Goal: Communication & Community: Participate in discussion

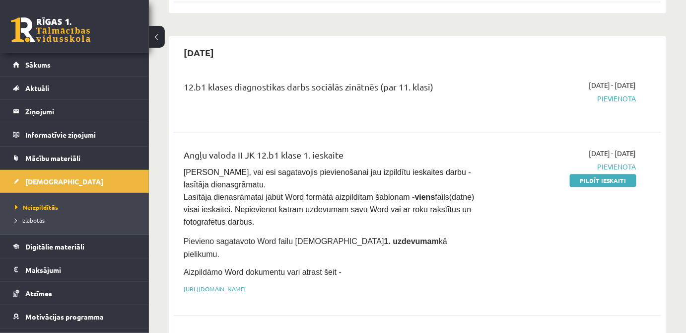
scroll to position [40, 0]
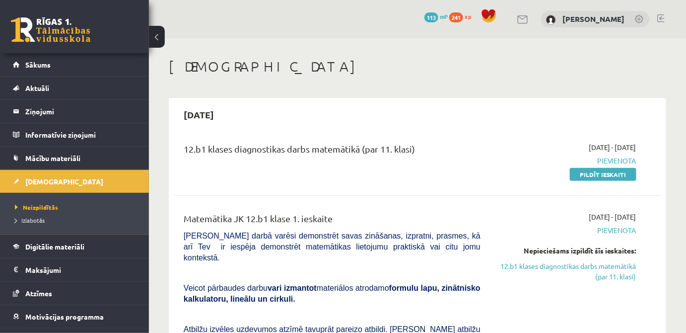
click at [517, 19] on link at bounding box center [523, 19] width 12 height 8
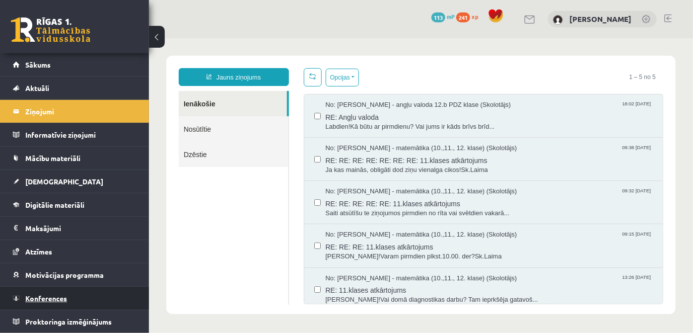
click at [49, 301] on link "Konferences" at bounding box center [75, 297] width 124 height 23
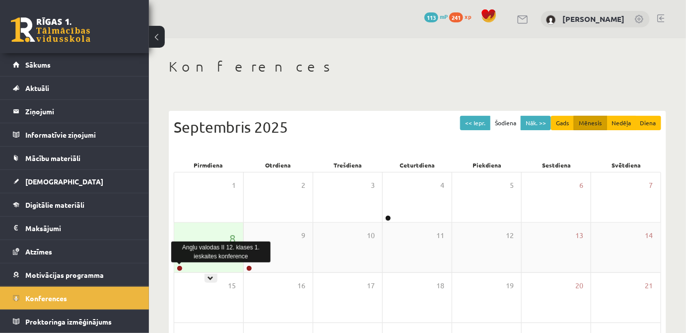
click at [178, 270] on link at bounding box center [180, 268] width 6 height 6
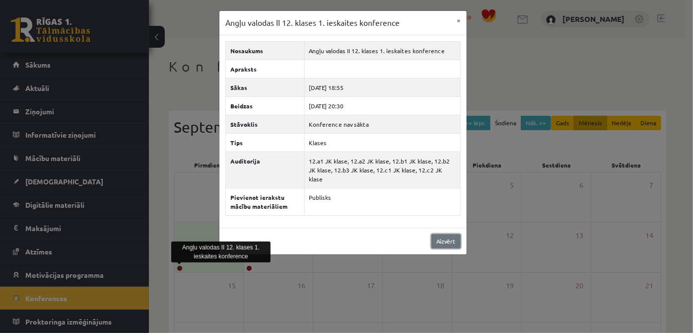
click at [442, 234] on link "Aizvērt" at bounding box center [445, 241] width 29 height 14
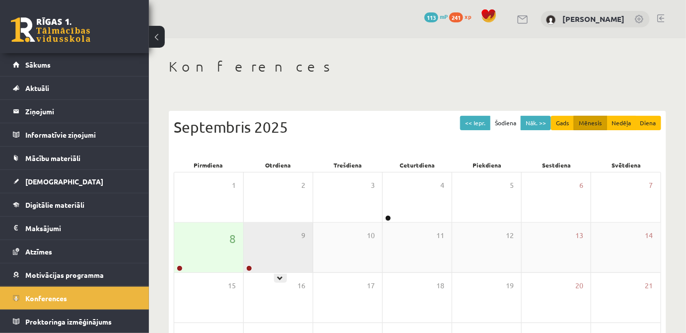
click at [262, 264] on div "9" at bounding box center [278, 247] width 69 height 50
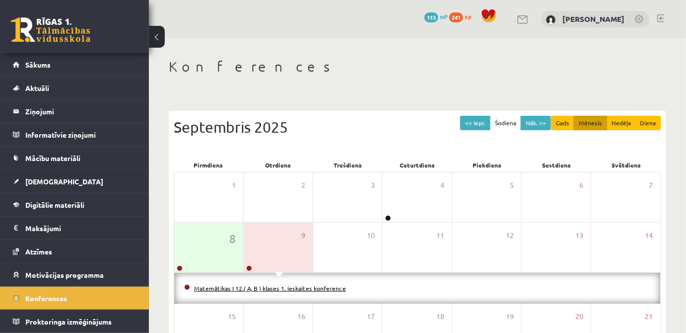
click at [270, 289] on link "Matemātikas I 12.( A, B ) klases 1. ieskaites konference" at bounding box center [270, 288] width 152 height 8
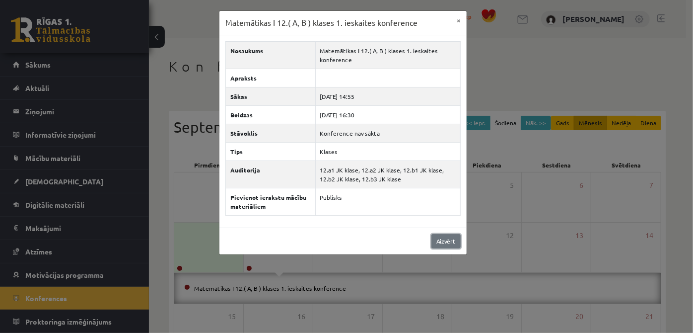
click at [447, 241] on link "Aizvērt" at bounding box center [445, 241] width 29 height 14
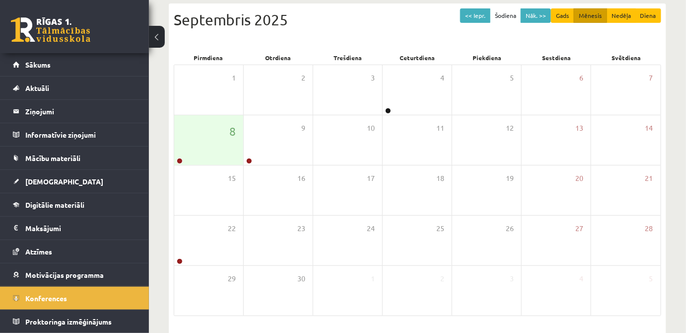
scroll to position [108, 0]
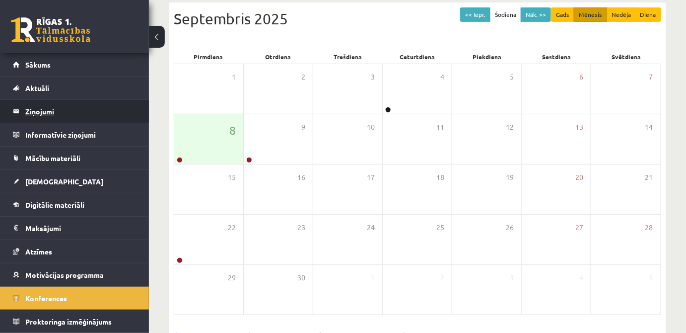
click at [46, 110] on legend "Ziņojumi 0" at bounding box center [80, 111] width 111 height 23
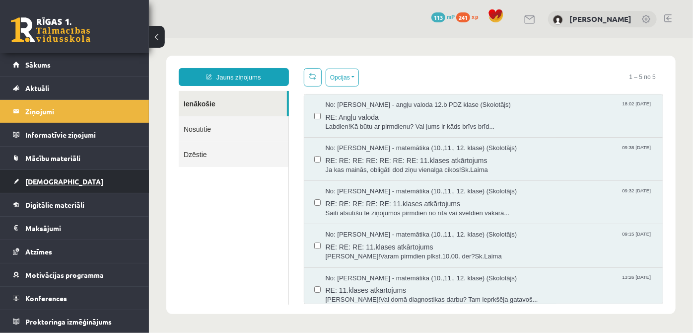
click at [54, 183] on span "[DEMOGRAPHIC_DATA]" at bounding box center [64, 181] width 78 height 9
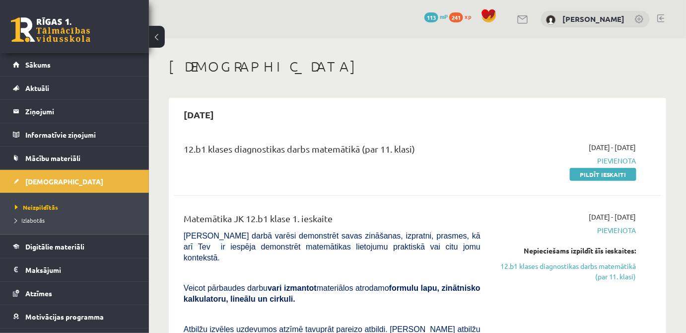
click at [517, 20] on link at bounding box center [523, 19] width 12 height 8
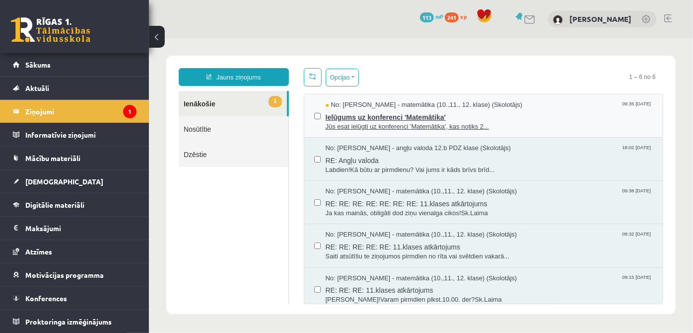
click at [460, 120] on span "Ielūgums uz konferenci 'Matemātika'" at bounding box center [489, 115] width 328 height 12
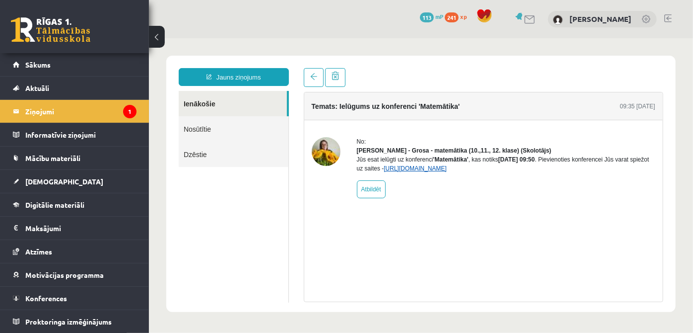
click at [446, 171] on link "https://eskola.r1tv.lv/conferences/5026/join" at bounding box center [414, 167] width 63 height 7
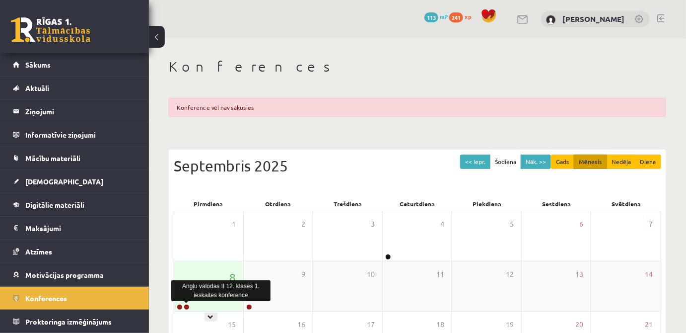
click at [187, 305] on link at bounding box center [187, 307] width 6 height 6
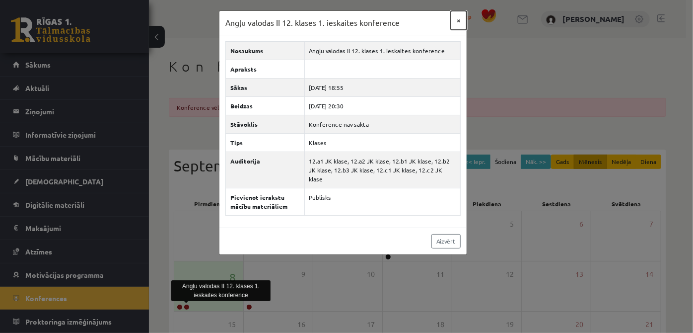
click at [459, 21] on button "×" at bounding box center [459, 20] width 16 height 19
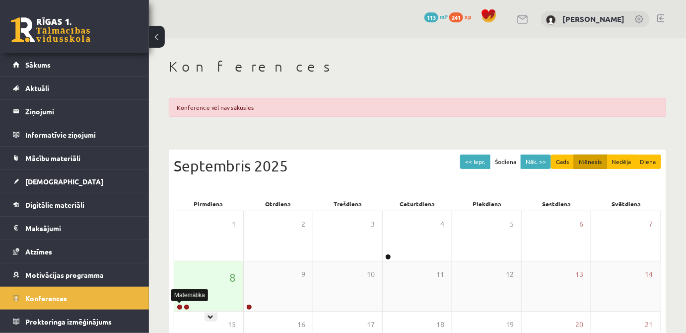
click at [179, 309] on link at bounding box center [180, 307] width 6 height 6
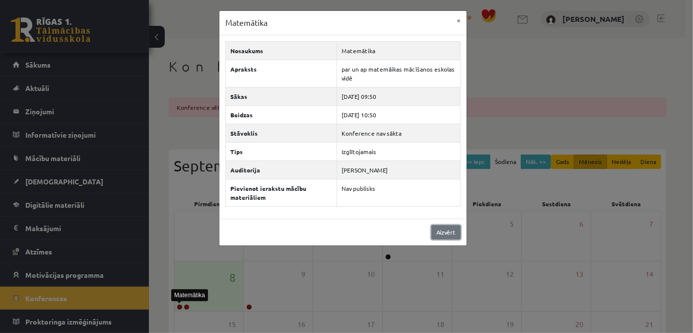
click at [436, 228] on link "Aizvērt" at bounding box center [445, 232] width 29 height 14
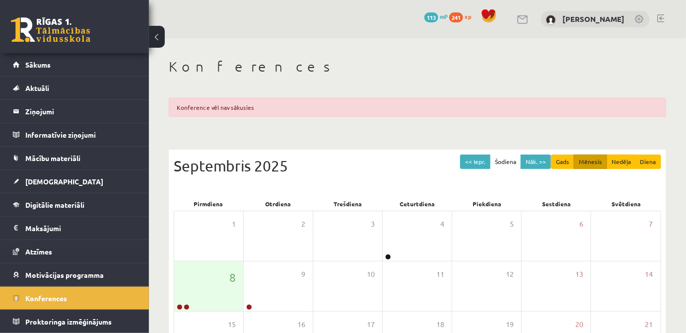
click at [517, 21] on link at bounding box center [523, 19] width 12 height 8
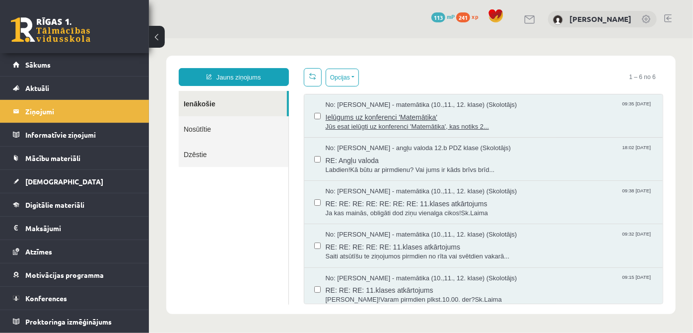
click at [456, 124] on span "Jūs esat ielūgti uz konferenci 'Matemātika', kas notiks 2..." at bounding box center [489, 126] width 328 height 9
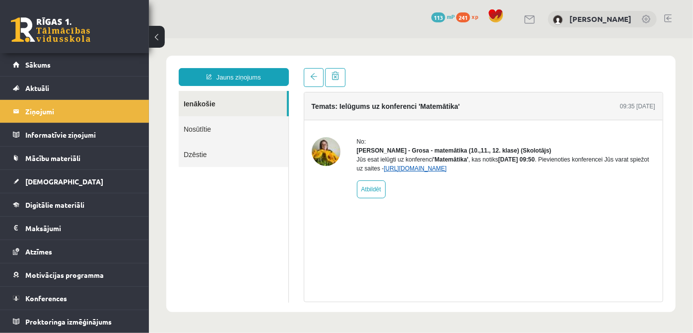
click at [446, 171] on link "https://eskola.r1tv.lv/conferences/5026/join" at bounding box center [414, 167] width 63 height 7
click at [433, 171] on link "https://eskola.r1tv.lv/conferences/5026/join" at bounding box center [414, 167] width 63 height 7
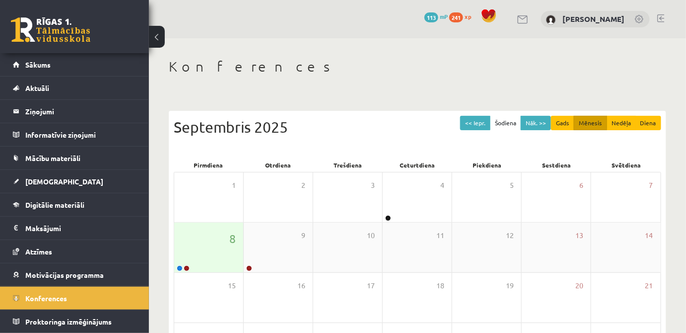
click at [176, 260] on div "8" at bounding box center [208, 247] width 69 height 50
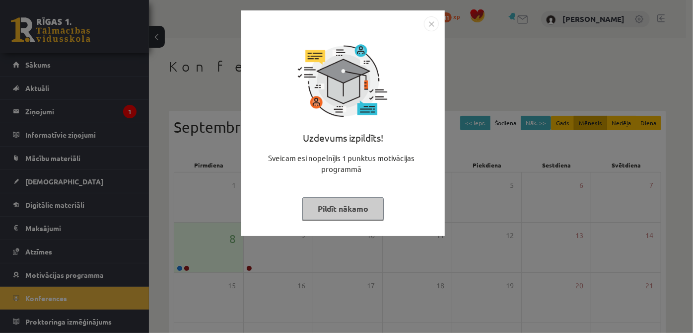
click at [342, 206] on button "Pildīt nākamo" at bounding box center [342, 208] width 81 height 23
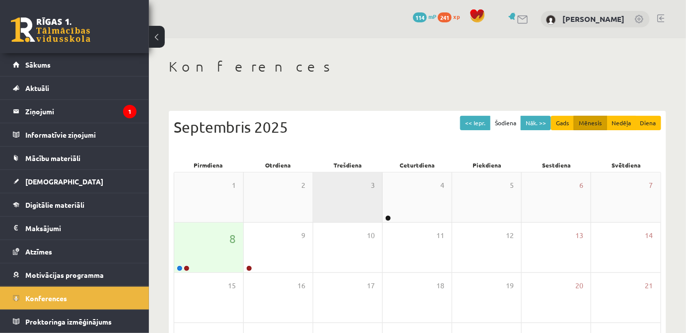
click at [341, 205] on div "3" at bounding box center [347, 197] width 69 height 50
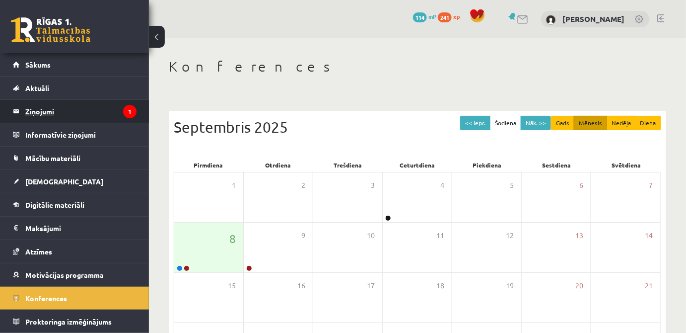
click at [135, 111] on icon "1" at bounding box center [129, 111] width 13 height 13
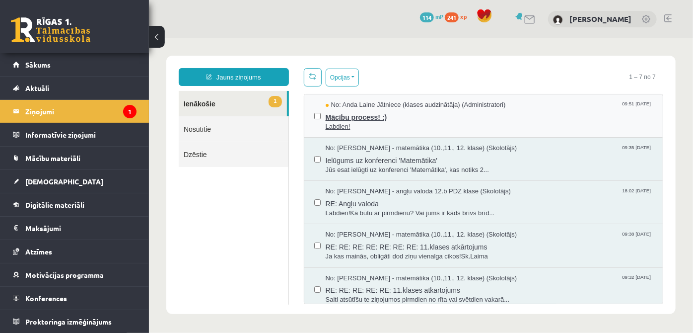
click at [387, 109] on span "Mācību process! :)" at bounding box center [489, 115] width 328 height 12
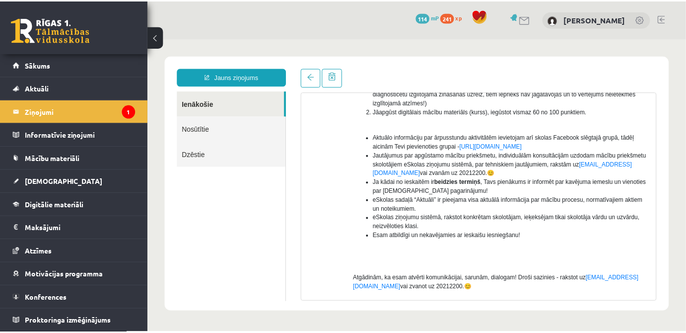
scroll to position [196, 0]
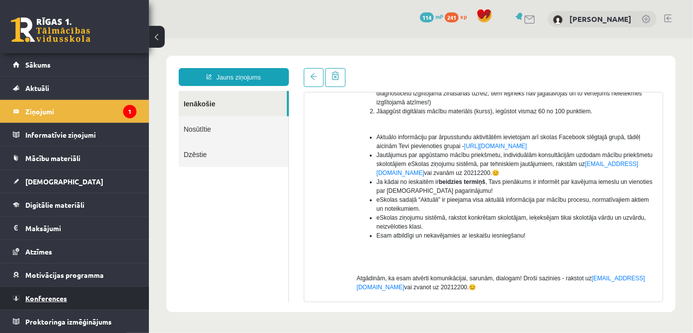
click at [56, 297] on span "Konferences" at bounding box center [46, 297] width 42 height 9
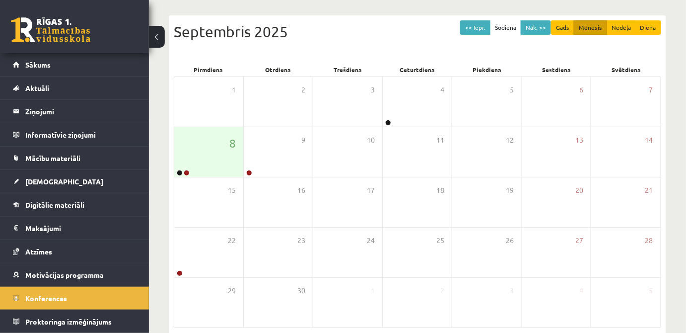
scroll to position [141, 0]
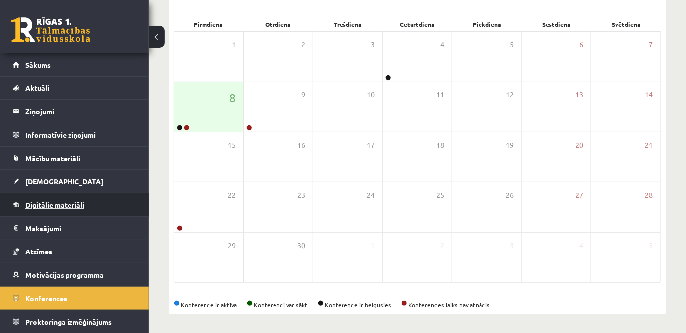
click at [45, 207] on span "Digitālie materiāli" at bounding box center [54, 204] width 59 height 9
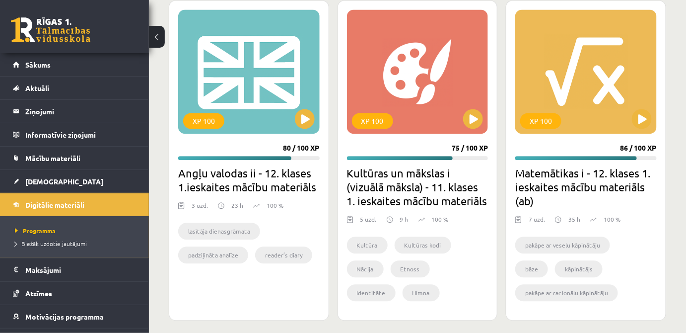
scroll to position [666, 0]
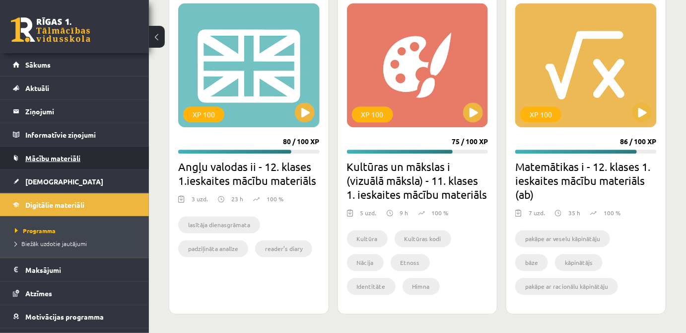
click at [41, 160] on span "Mācību materiāli" at bounding box center [52, 157] width 55 height 9
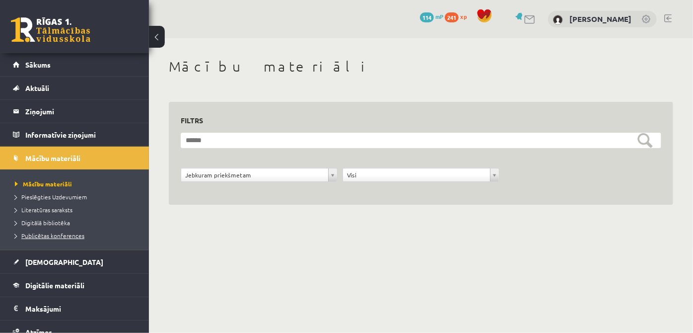
click at [49, 233] on span "Publicētas konferences" at bounding box center [50, 235] width 70 height 8
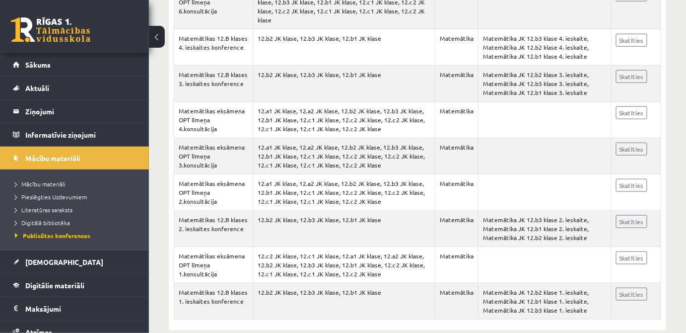
scroll to position [269, 0]
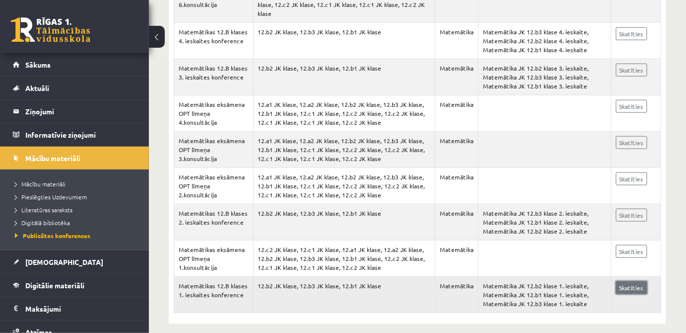
click at [630, 281] on link "Skatīties" at bounding box center [631, 287] width 31 height 13
